Goal: Transaction & Acquisition: Purchase product/service

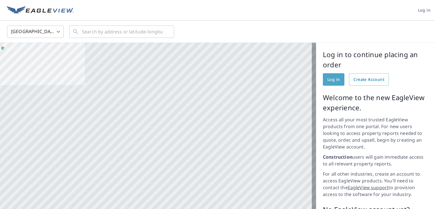
click at [328, 81] on span "Log in" at bounding box center [333, 79] width 12 height 7
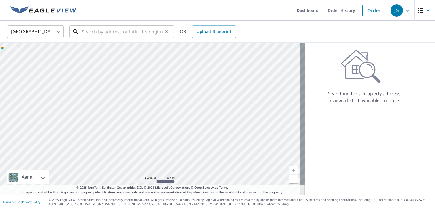
click at [109, 34] on input "text" at bounding box center [122, 32] width 81 height 16
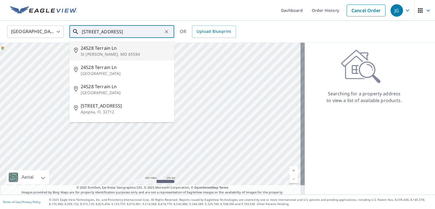
click at [95, 53] on p "St [PERSON_NAME], MO 65584" at bounding box center [125, 55] width 89 height 6
type input "[STREET_ADDRESS][PERSON_NAME]"
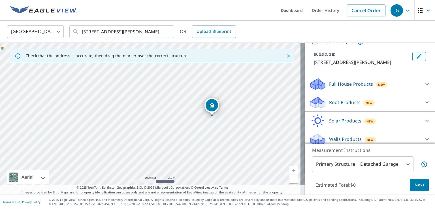
scroll to position [28, 0]
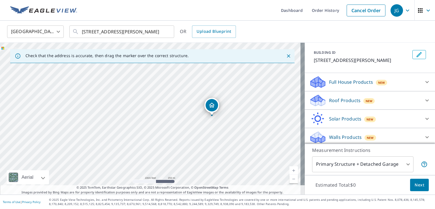
click at [410, 102] on div "Roof Products New" at bounding box center [364, 100] width 111 height 13
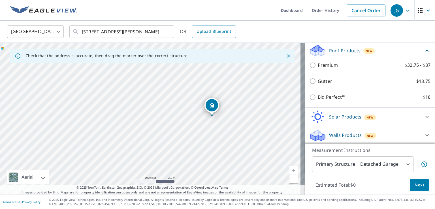
scroll to position [78, 0]
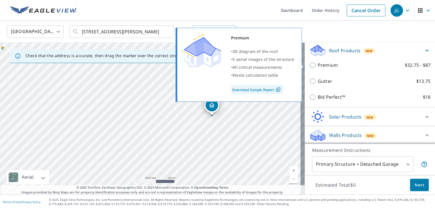
click at [310, 65] on input "Premium $32.75 - $87" at bounding box center [313, 65] width 8 height 7
checkbox input "true"
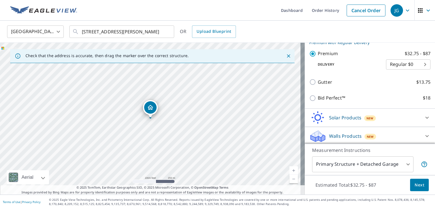
scroll to position [100, 0]
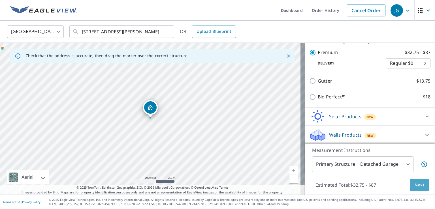
click at [417, 186] on span "Next" at bounding box center [419, 185] width 10 height 7
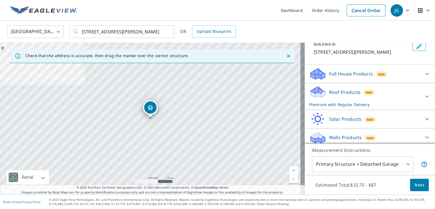
scroll to position [39, 0]
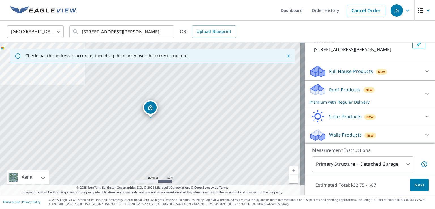
click at [395, 98] on div "Roof Products New Premium with Regular Delivery" at bounding box center [364, 94] width 111 height 22
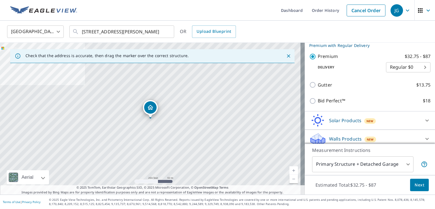
scroll to position [100, 0]
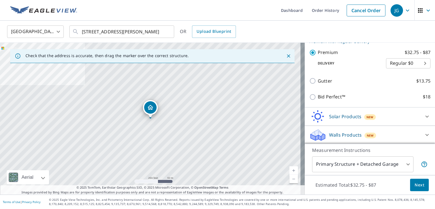
click at [401, 64] on body "JG JG Dashboard Order History Cancel Order JG [GEOGRAPHIC_DATA] [GEOGRAPHIC_DAT…" at bounding box center [217, 104] width 435 height 209
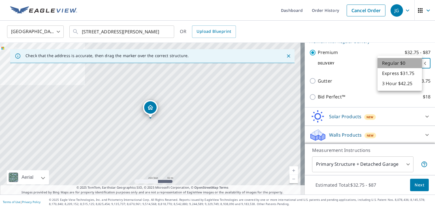
click at [401, 64] on li "Regular $0" at bounding box center [399, 63] width 44 height 10
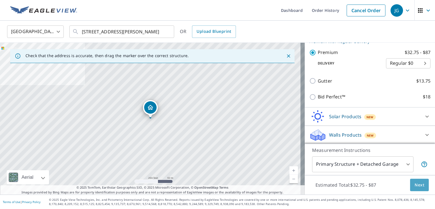
click at [414, 190] on button "Next" at bounding box center [419, 185] width 19 height 13
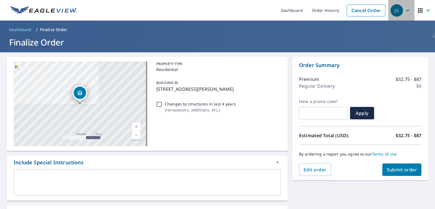
click at [404, 16] on span "JG" at bounding box center [401, 11] width 22 height 14
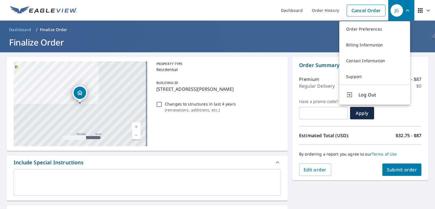
click at [238, 162] on div "Include Special Instructions" at bounding box center [142, 163] width 257 height 8
